Goal: Task Accomplishment & Management: Manage account settings

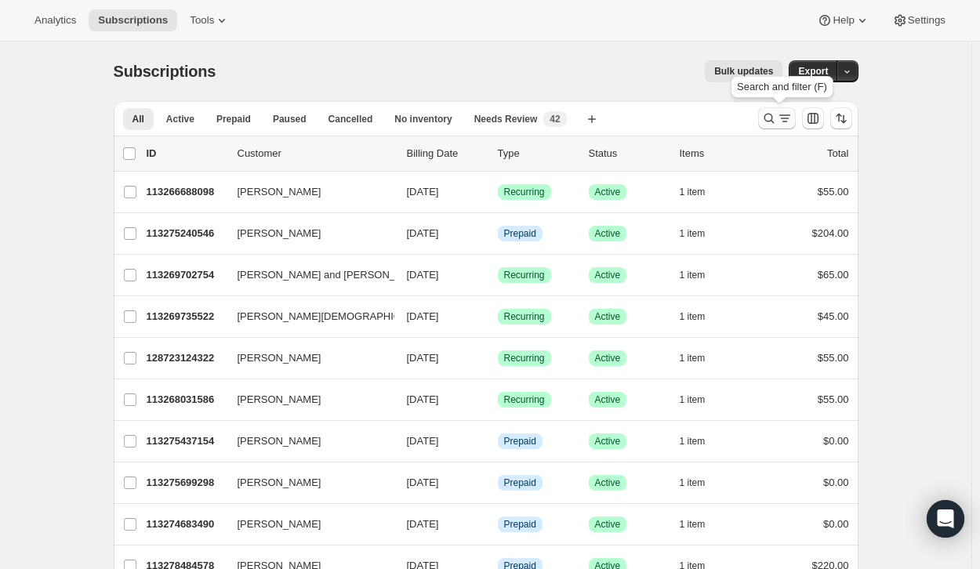
click at [772, 120] on icon "Search and filter results" at bounding box center [769, 119] width 16 height 16
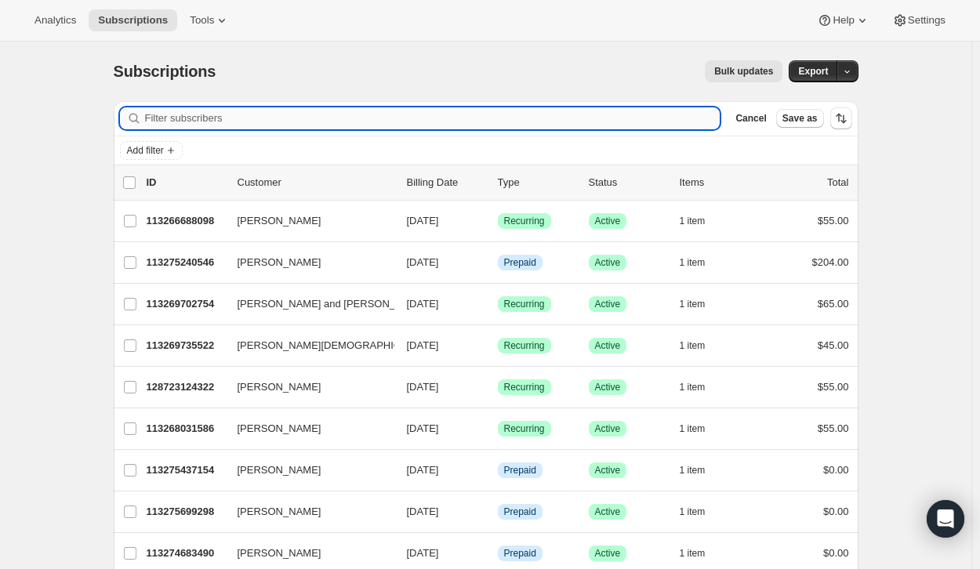
click at [465, 113] on input "Filter subscribers" at bounding box center [432, 118] width 575 height 22
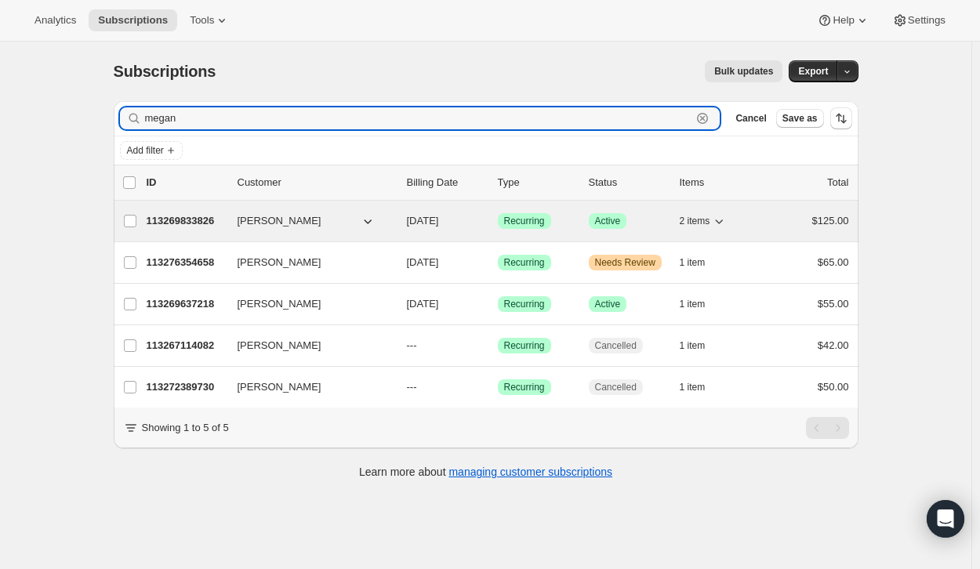
type input "megan"
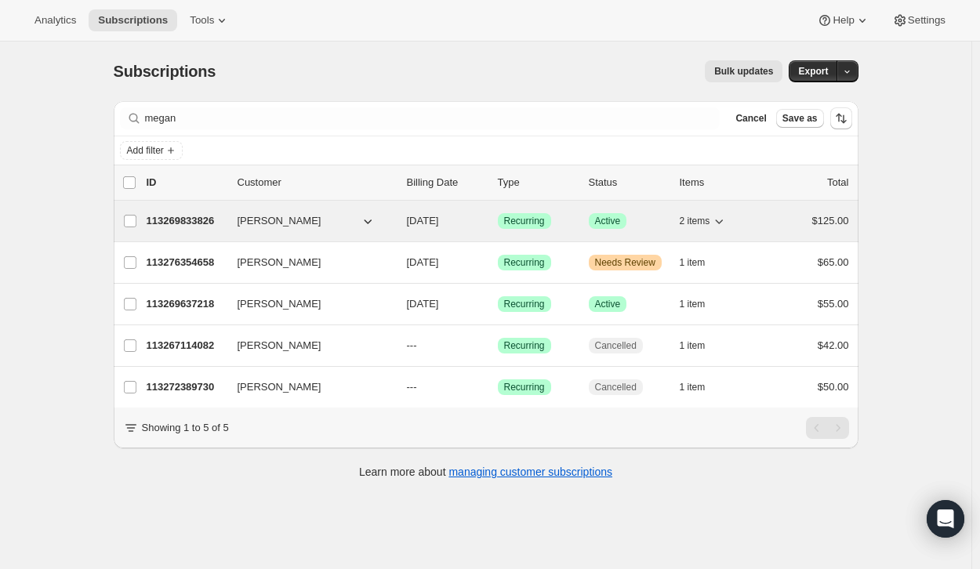
click at [288, 219] on span "[PERSON_NAME]" at bounding box center [279, 221] width 84 height 16
click at [197, 218] on p "113269833826" at bounding box center [186, 221] width 78 height 16
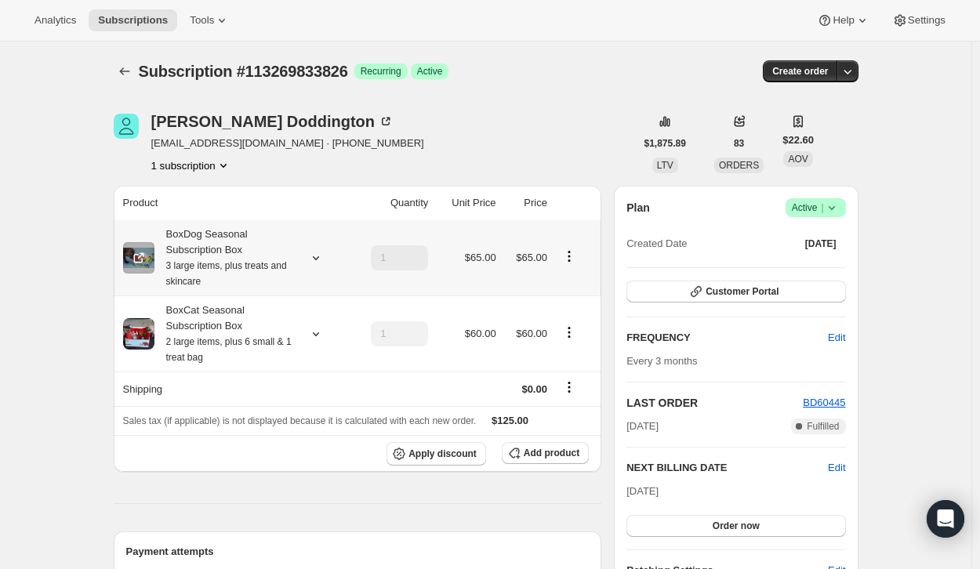
click at [568, 251] on icon "Product actions" at bounding box center [569, 256] width 16 height 16
click at [839, 206] on icon at bounding box center [832, 208] width 16 height 16
click at [806, 269] on span "Cancel subscription" at bounding box center [820, 265] width 89 height 12
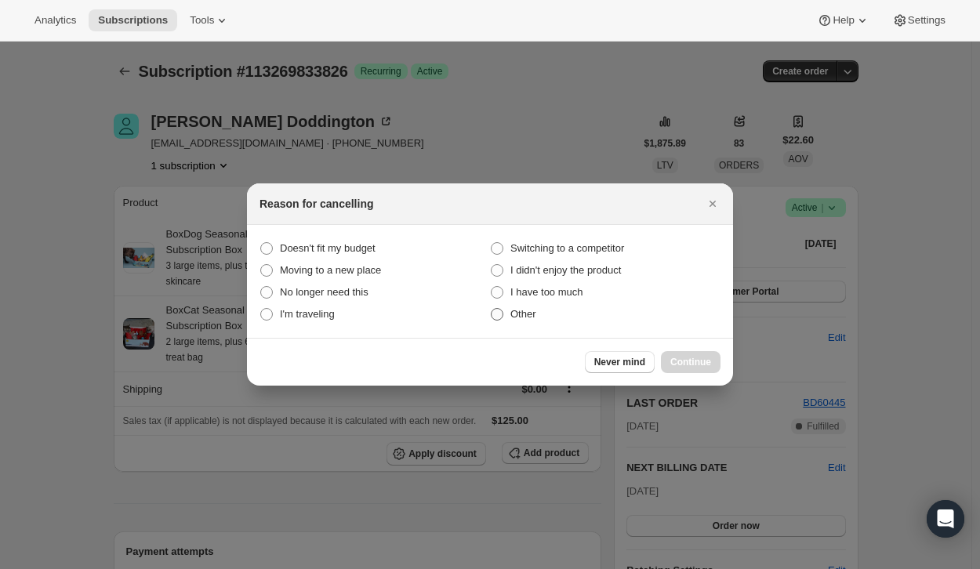
click at [500, 317] on span ":rc2:" at bounding box center [497, 314] width 13 height 13
click at [491, 309] on input "Other" at bounding box center [491, 308] width 1 height 1
radio input "true"
click at [701, 370] on button "Continue" at bounding box center [691, 362] width 60 height 22
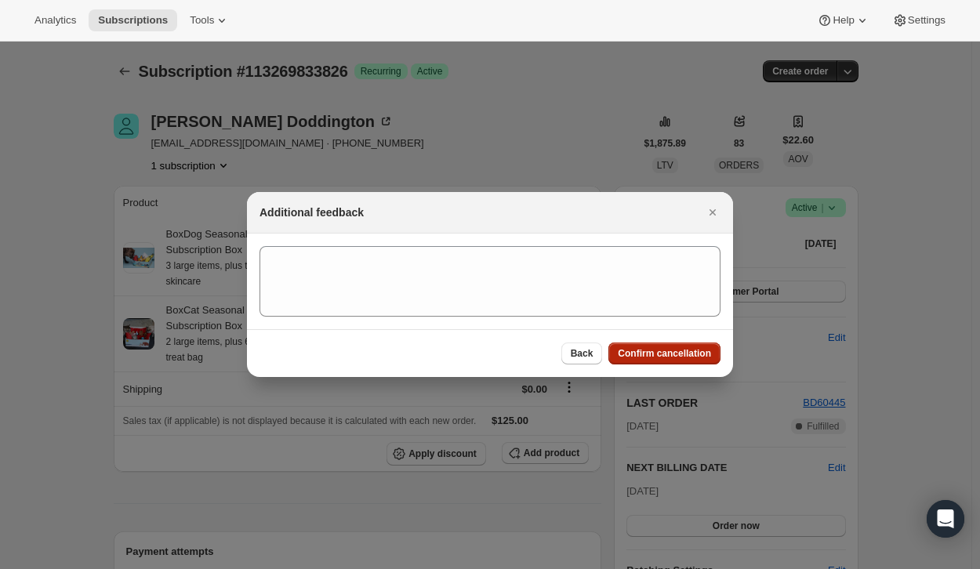
click at [672, 349] on span "Confirm cancellation" at bounding box center [664, 353] width 93 height 13
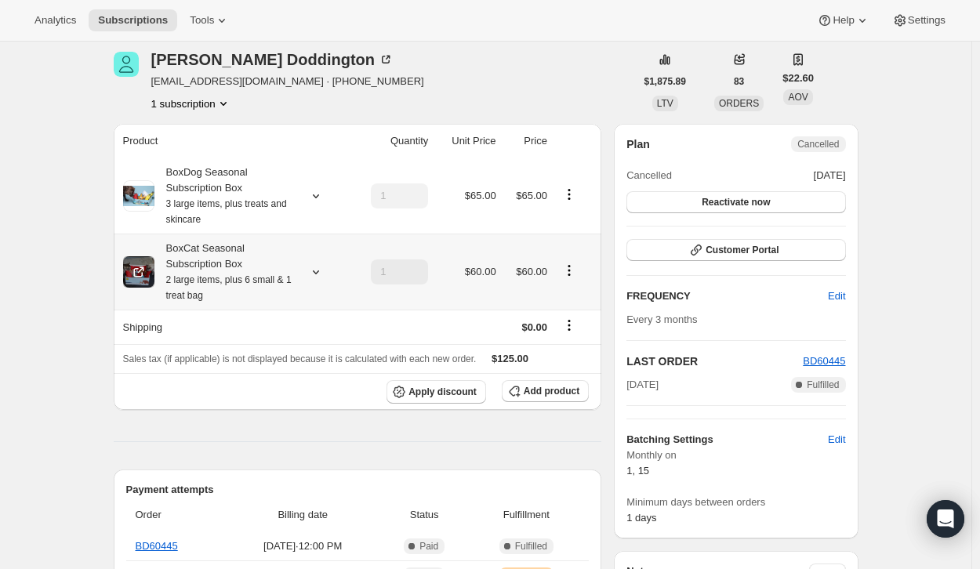
scroll to position [133, 0]
click at [574, 273] on icon "Product actions" at bounding box center [569, 271] width 16 height 16
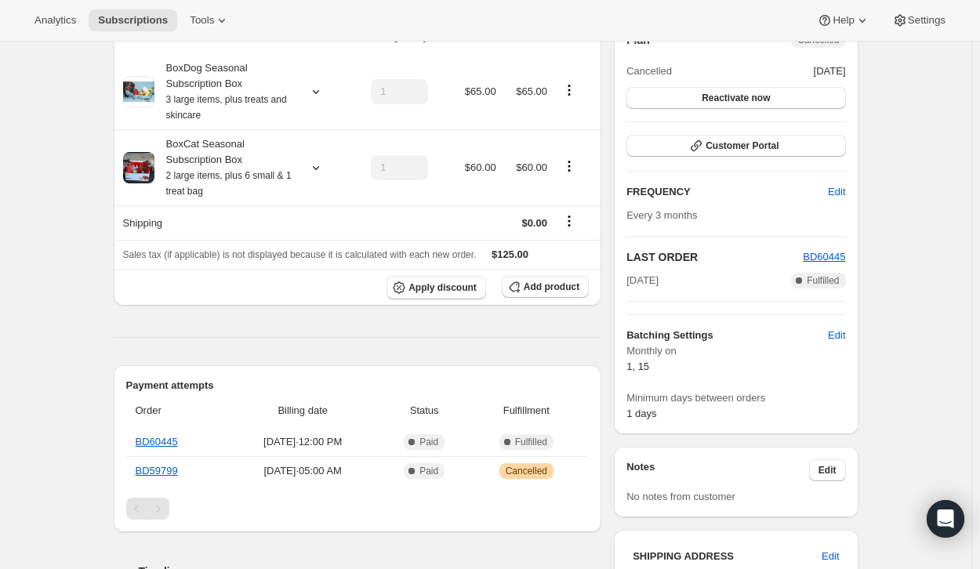
scroll to position [239, 0]
click at [716, 146] on span "Customer Portal" at bounding box center [741, 145] width 73 height 13
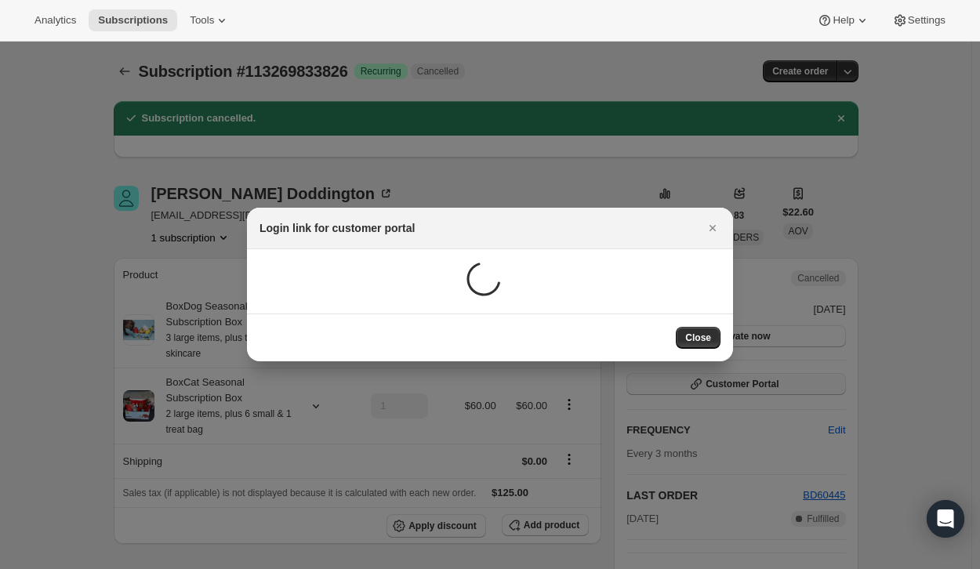
scroll to position [0, 0]
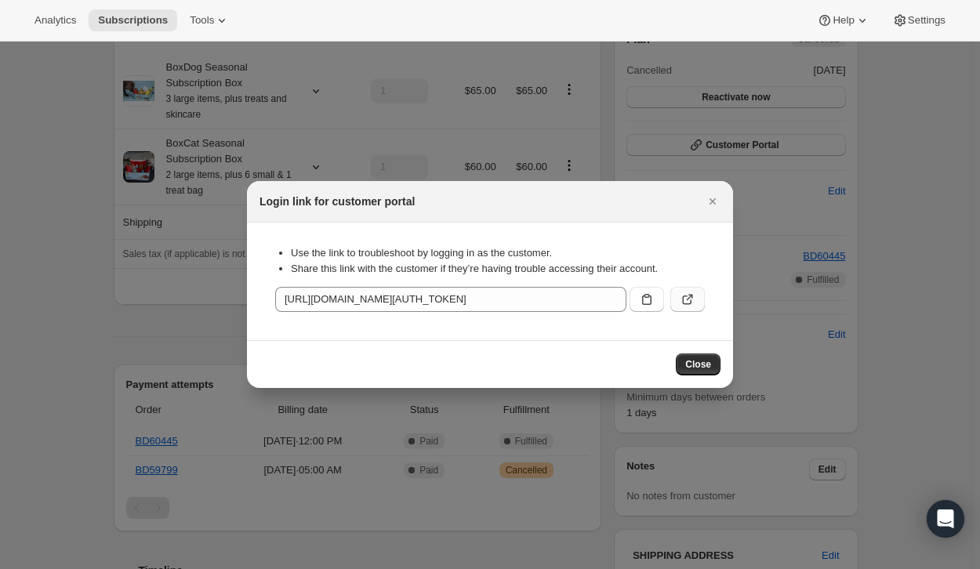
drag, startPoint x: 652, startPoint y: 299, endPoint x: 690, endPoint y: 293, distance: 38.1
click at [690, 293] on div ":rfk:" at bounding box center [664, 296] width 82 height 31
click at [690, 293] on icon ":rfk:" at bounding box center [688, 300] width 16 height 16
click at [692, 367] on span "Close" at bounding box center [698, 364] width 26 height 13
